Goal: Unclear

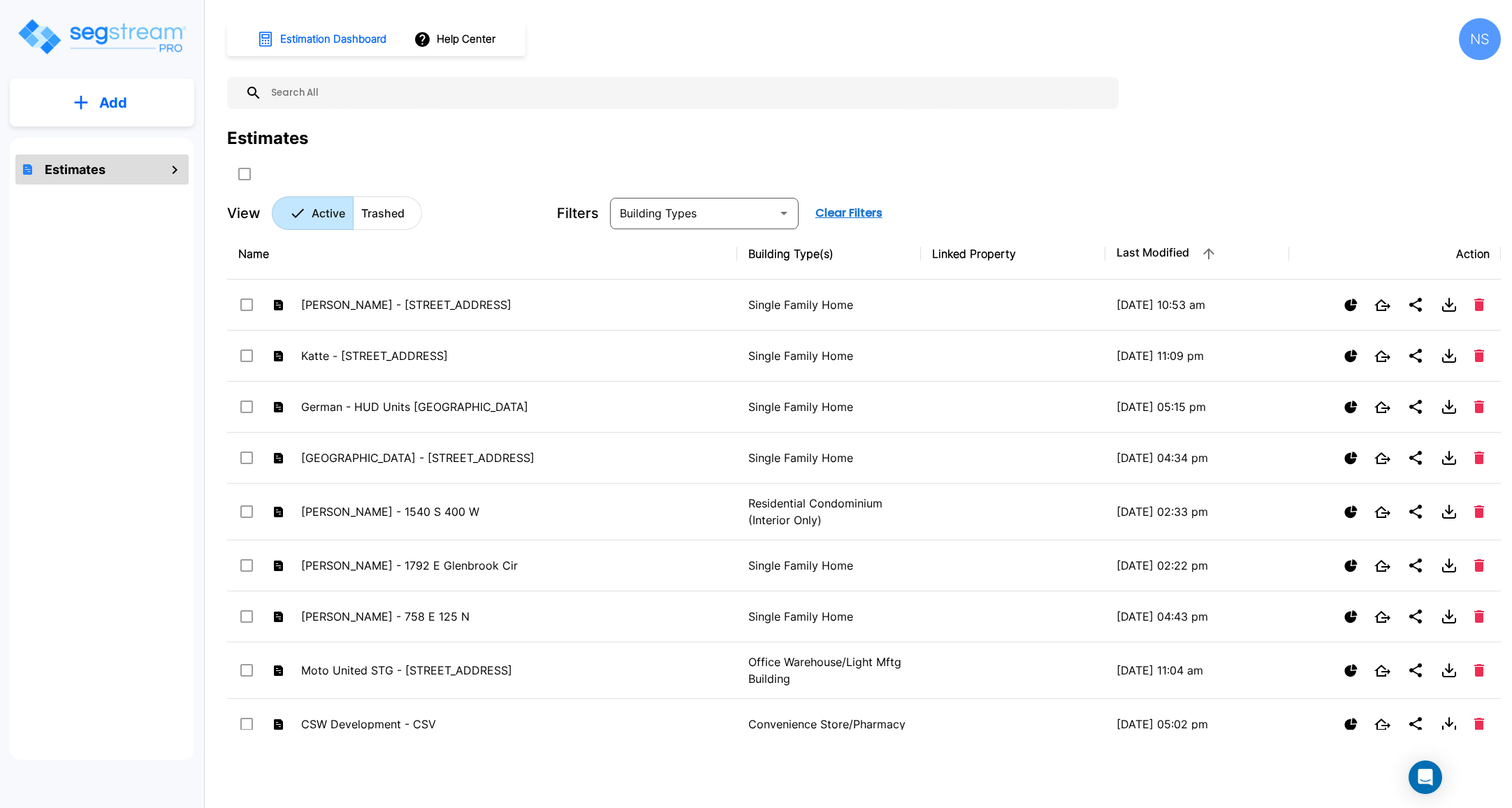
click at [714, 137] on div "Estimates" at bounding box center [864, 138] width 1274 height 25
